Goal: Information Seeking & Learning: Learn about a topic

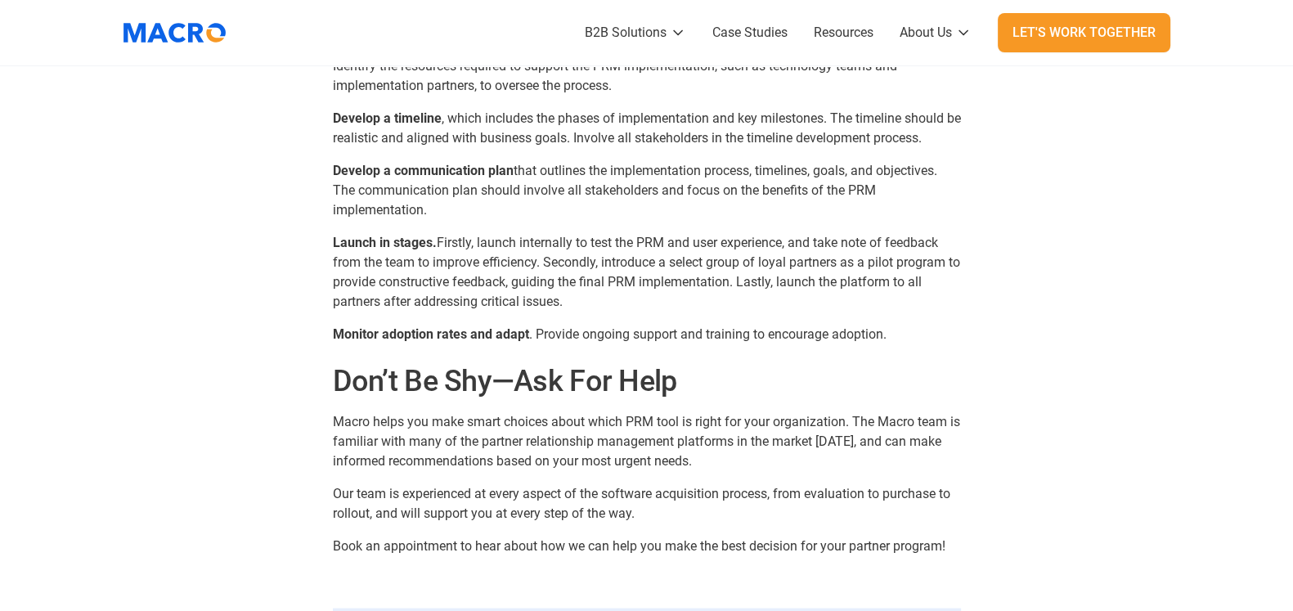
scroll to position [4190, 0]
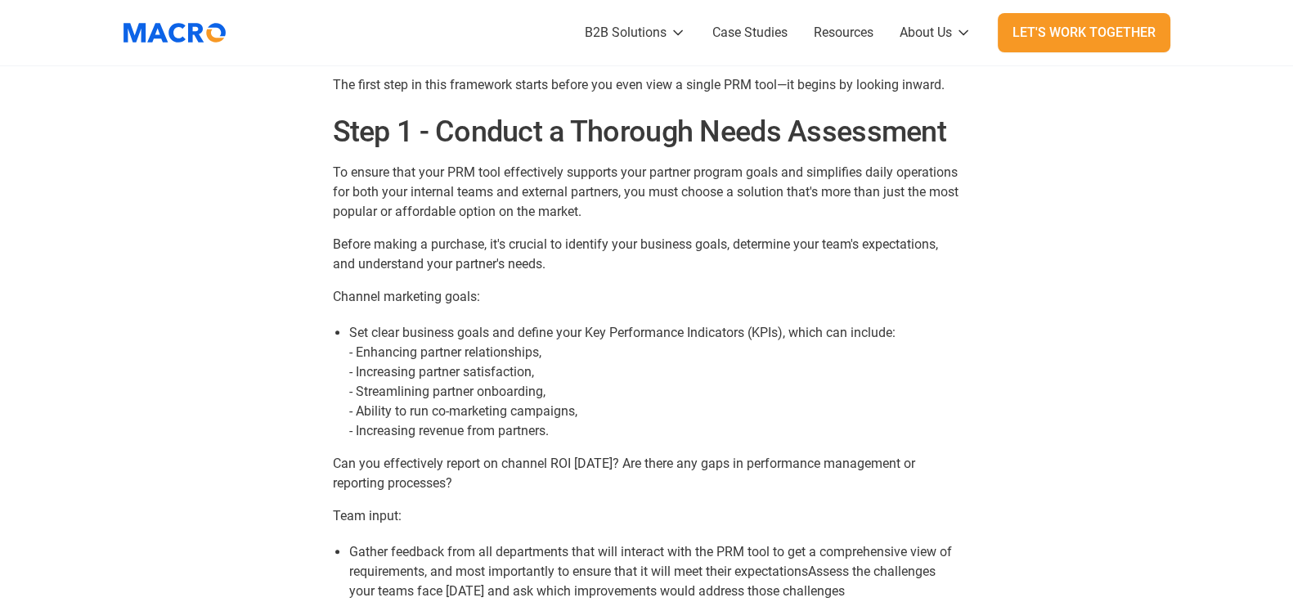
scroll to position [1226, 0]
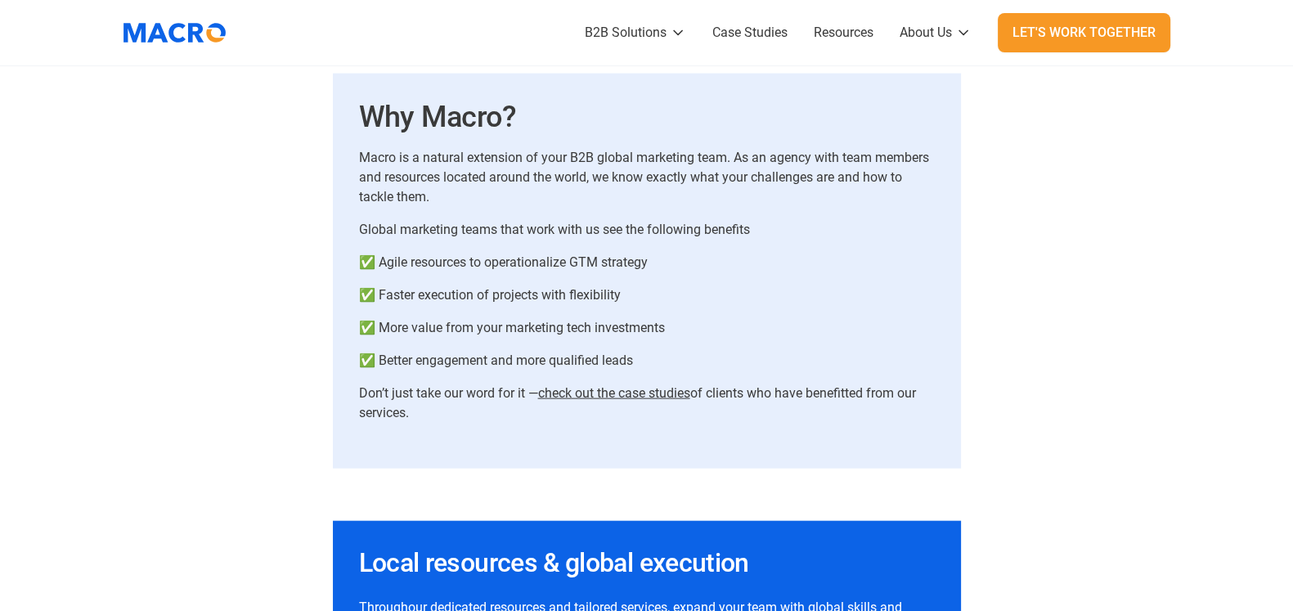
scroll to position [4529, 0]
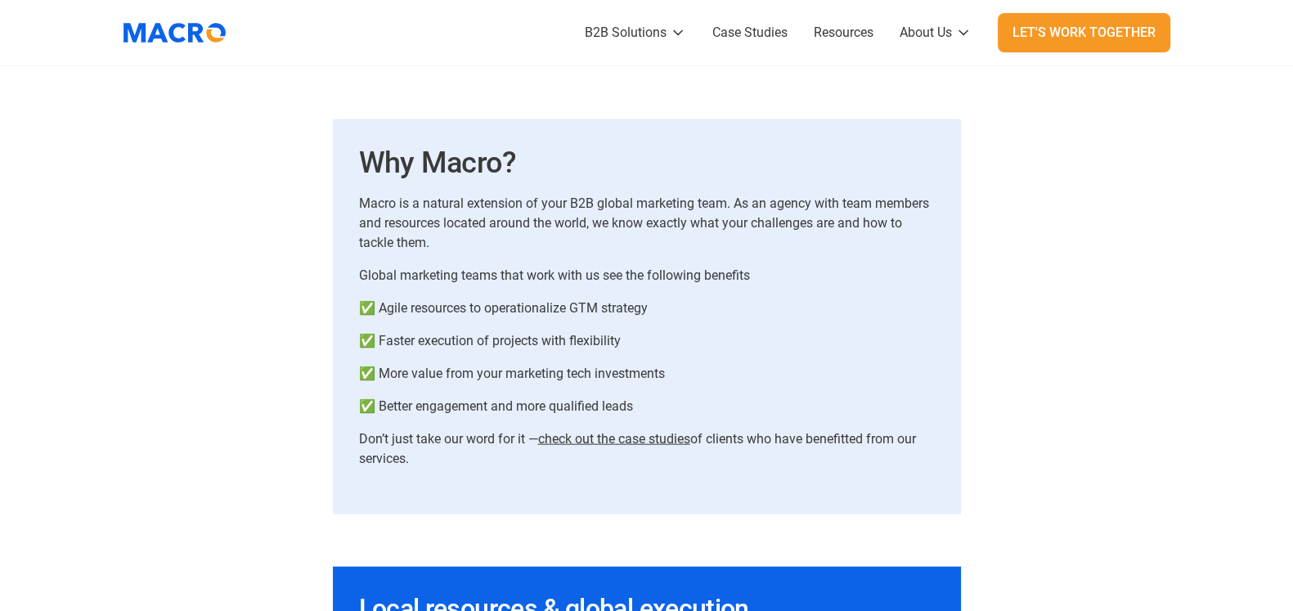
drag, startPoint x: 647, startPoint y: 402, endPoint x: 339, endPoint y: 190, distance: 374.4
click at [339, 190] on div "Why Macro? Macro is a natural extension of your B2B global marketing team. As a…" at bounding box center [647, 316] width 628 height 395
copy div "Macro is a natural extension of your B2B global marketing team. As an agency wi…"
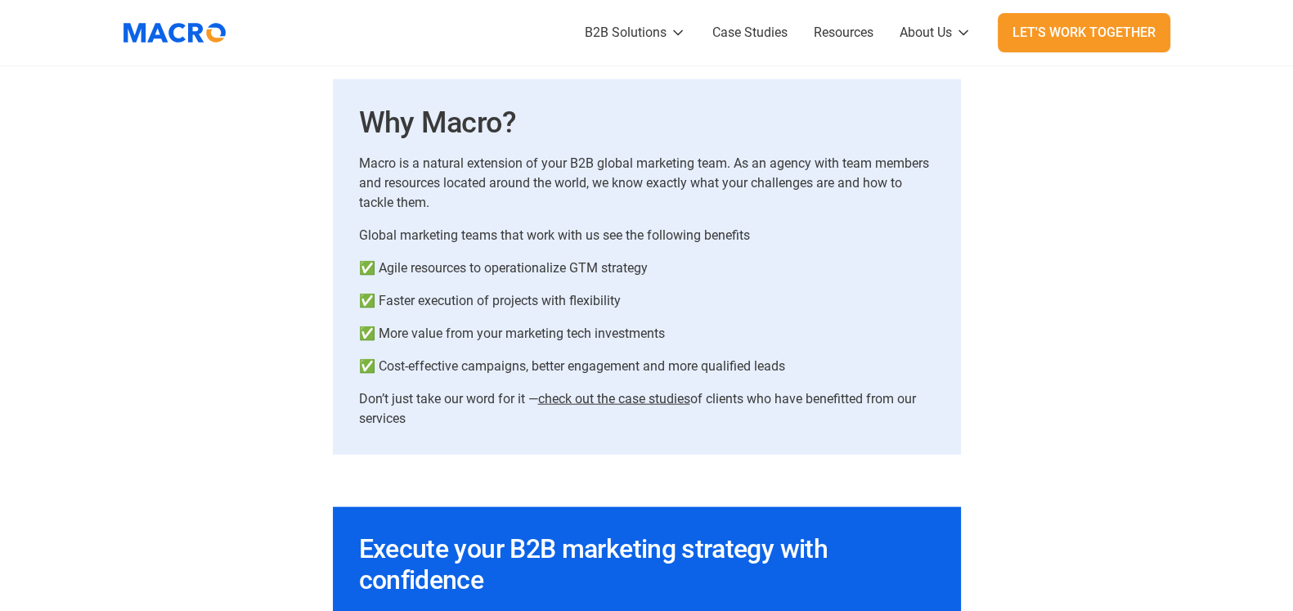
scroll to position [4604, 0]
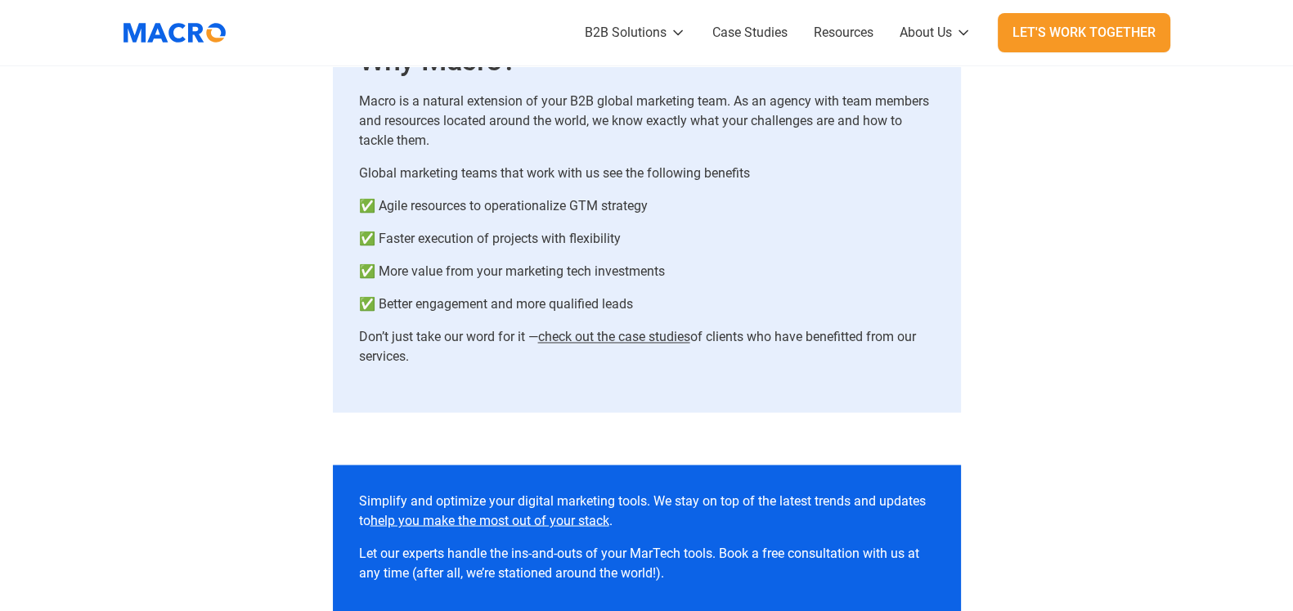
scroll to position [3577, 0]
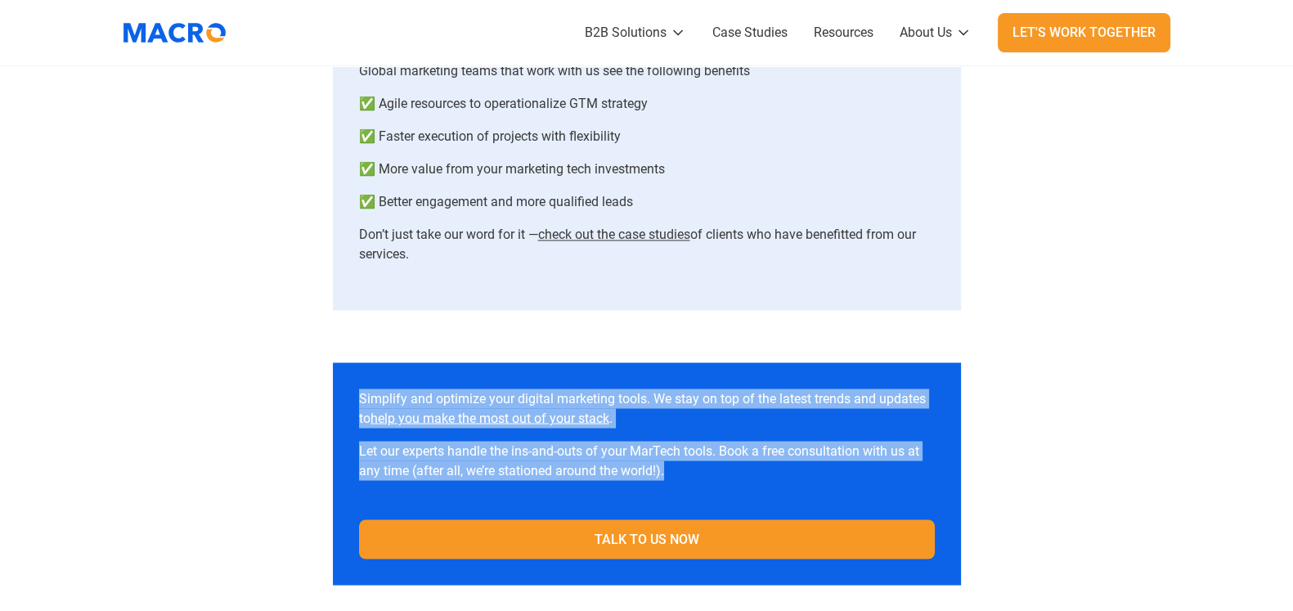
drag, startPoint x: 356, startPoint y: 394, endPoint x: 699, endPoint y: 490, distance: 356.4
click at [699, 490] on div "Simplify and optimize your digital marketing tools. We stay on top of the lates…" at bounding box center [647, 473] width 628 height 222
copy div "Simplify and optimize your digital marketing tools. We stay on top of the lates…"
